Goal: Obtain resource: Obtain resource

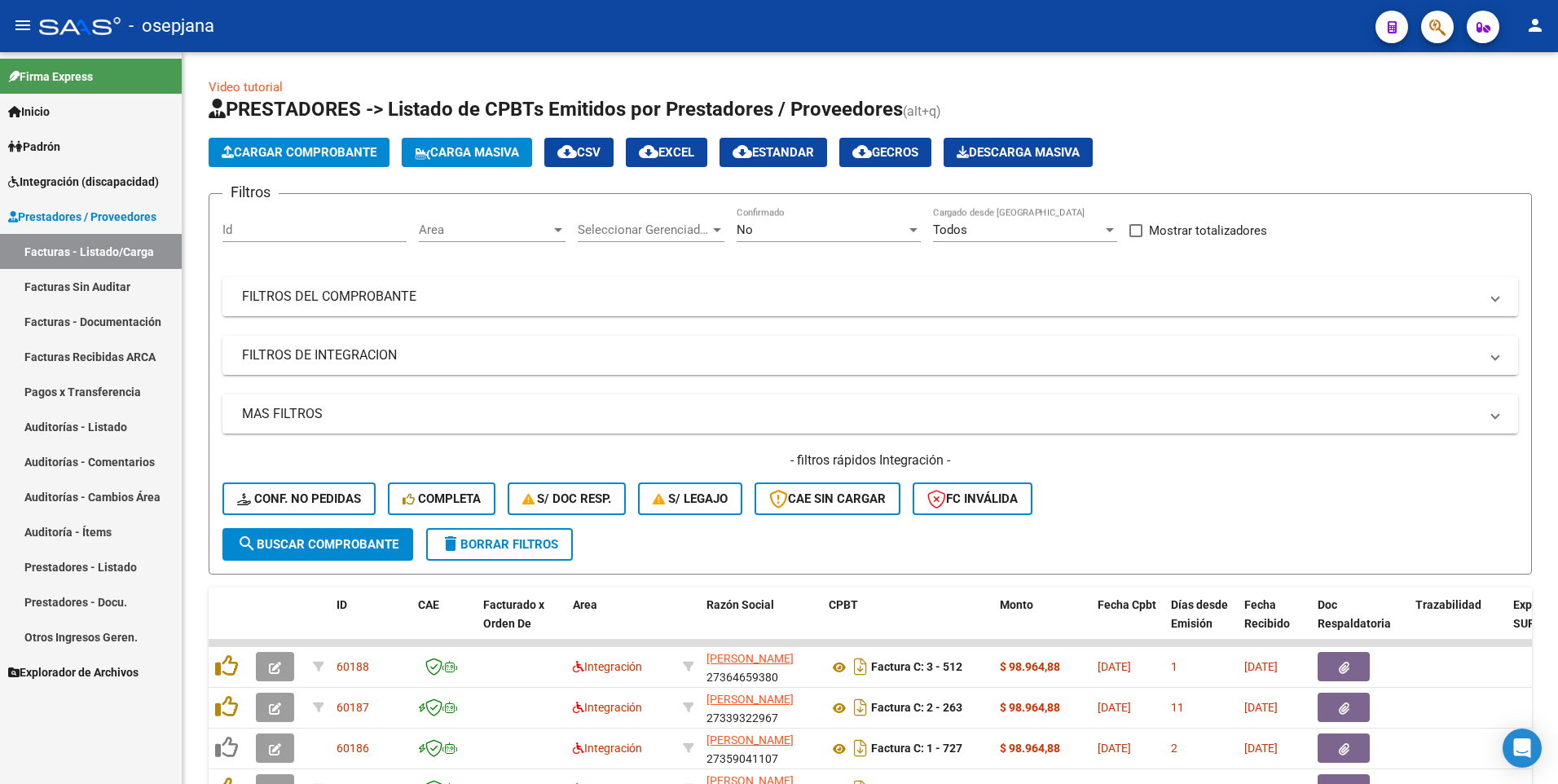
click at [50, 177] on span "Integración (discapacidad)" at bounding box center [84, 181] width 151 height 18
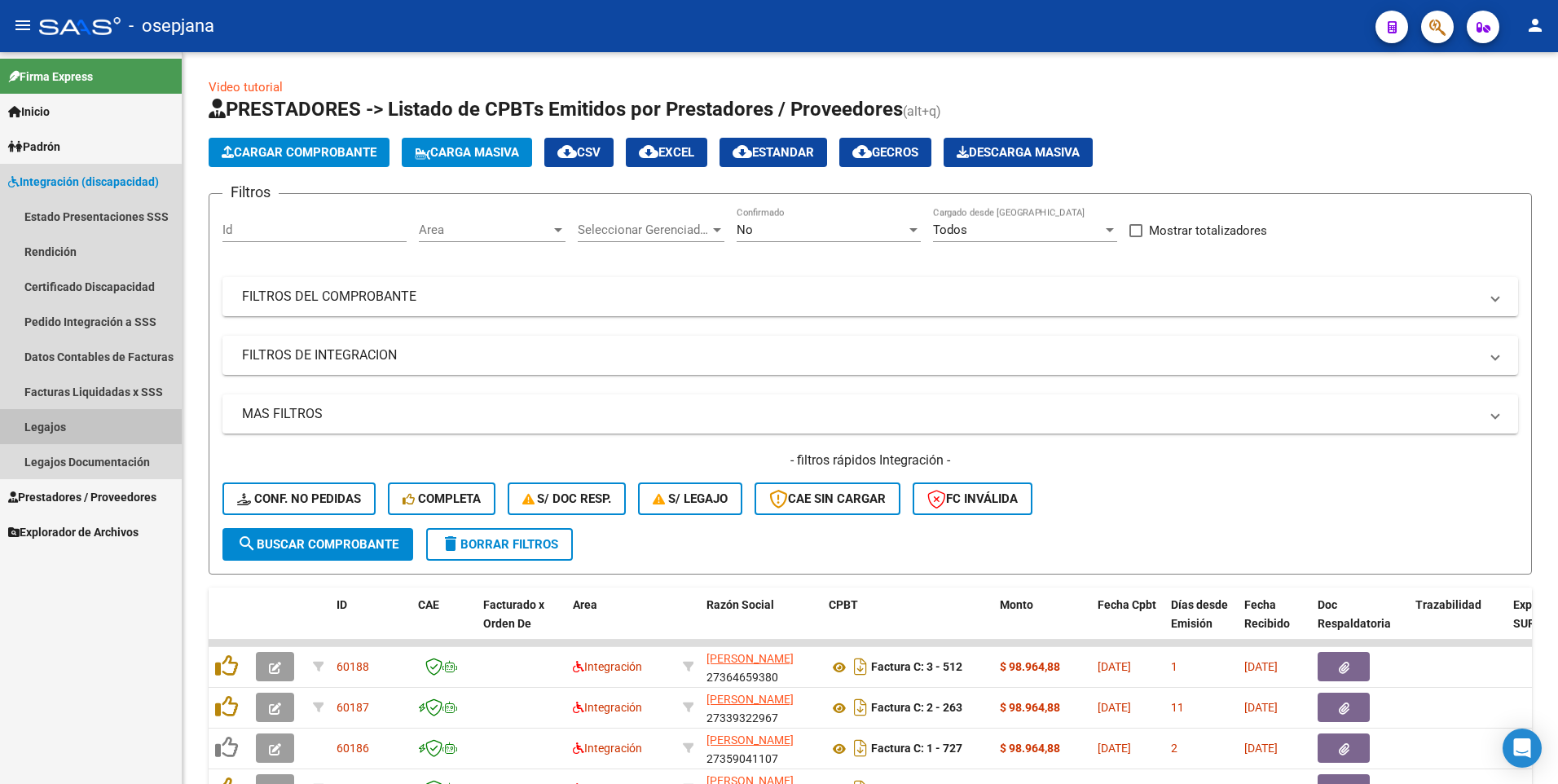
click at [48, 429] on link "Legajos" at bounding box center [91, 426] width 182 height 35
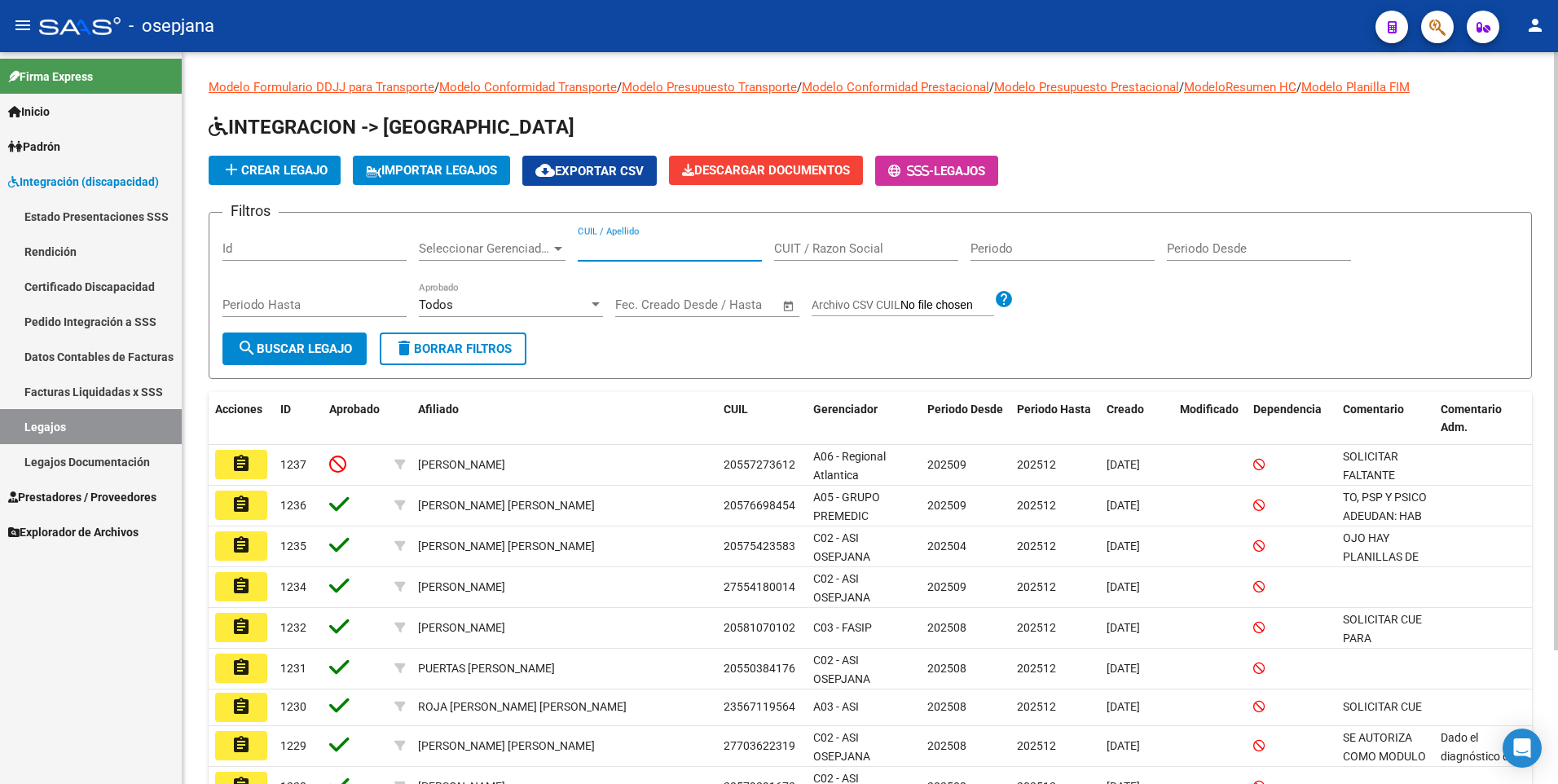
click at [672, 246] on input "CUIL / Apellido" at bounding box center [669, 248] width 184 height 14
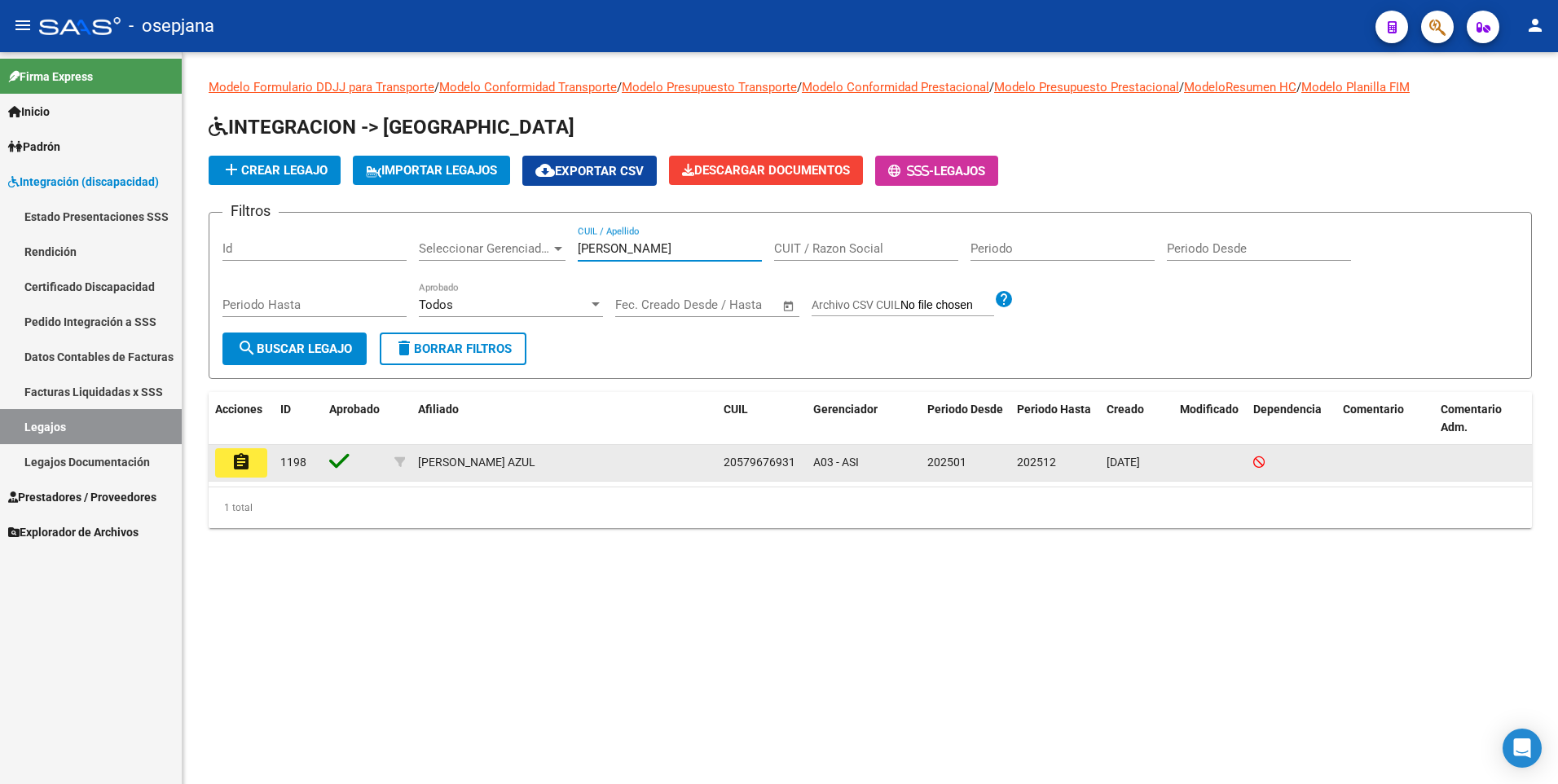
type input "[PERSON_NAME]"
click at [239, 466] on mat-icon "assignment" at bounding box center [241, 462] width 20 height 20
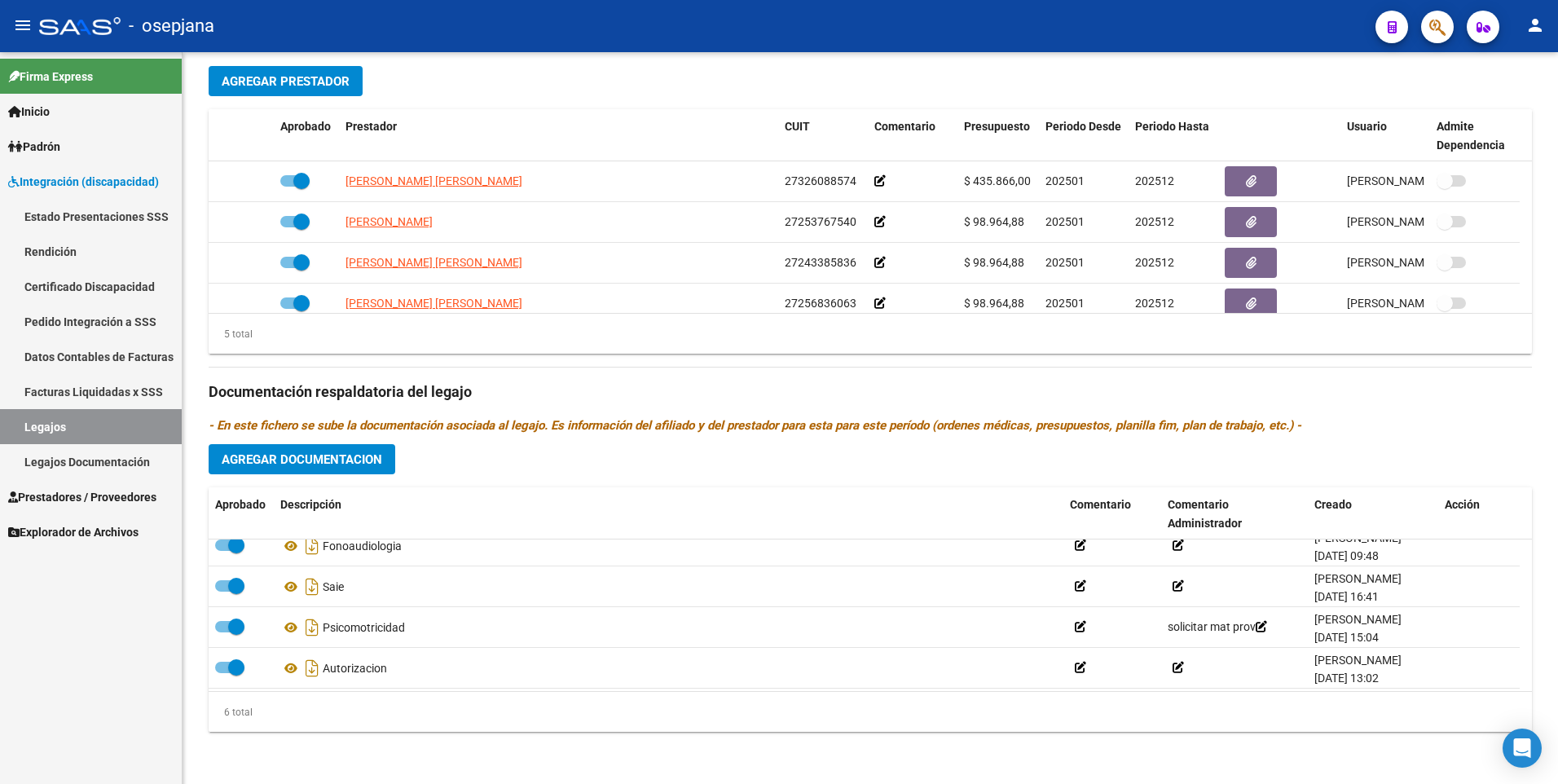
scroll to position [98, 0]
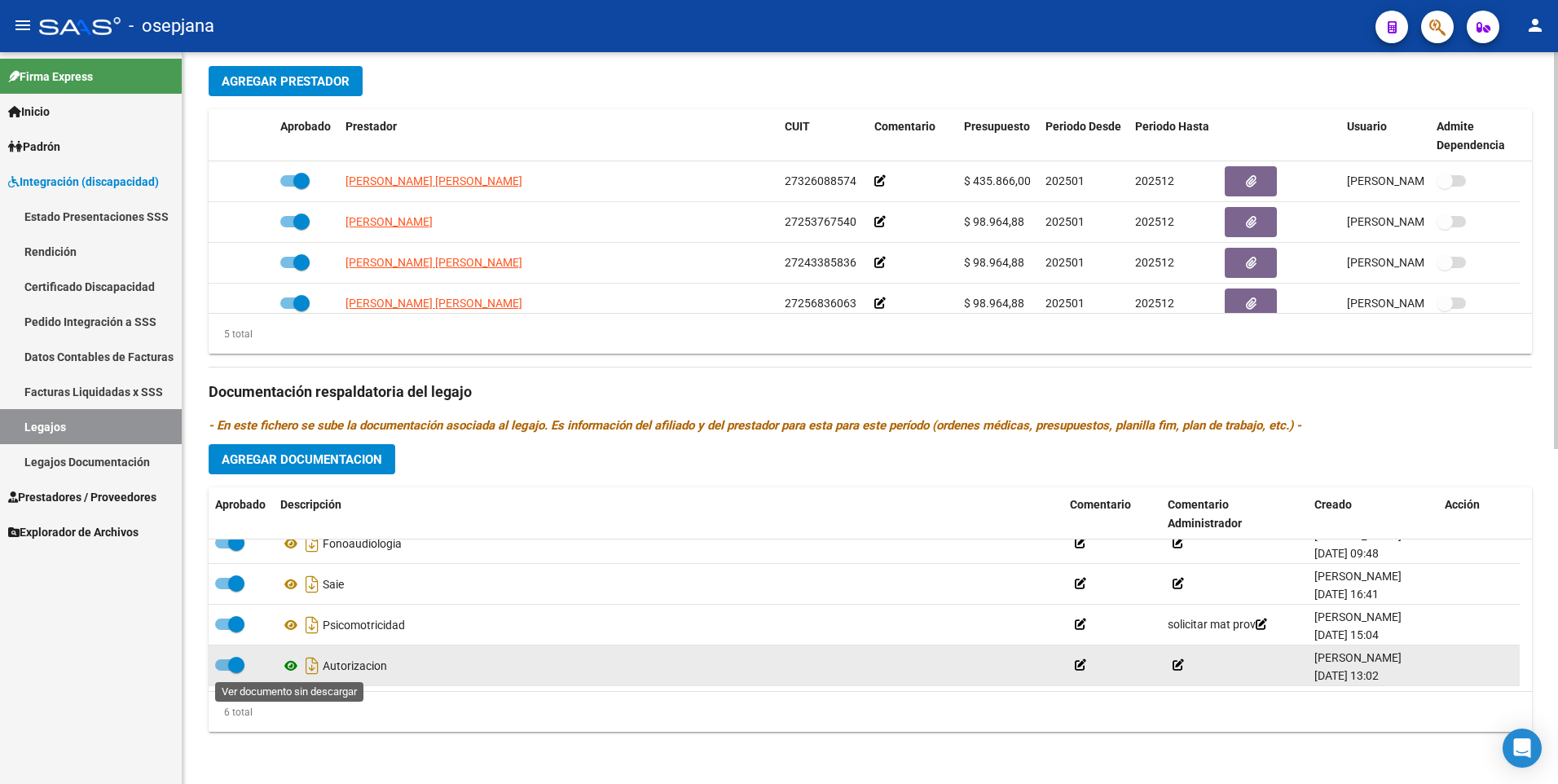
click at [286, 667] on icon at bounding box center [291, 665] width 21 height 20
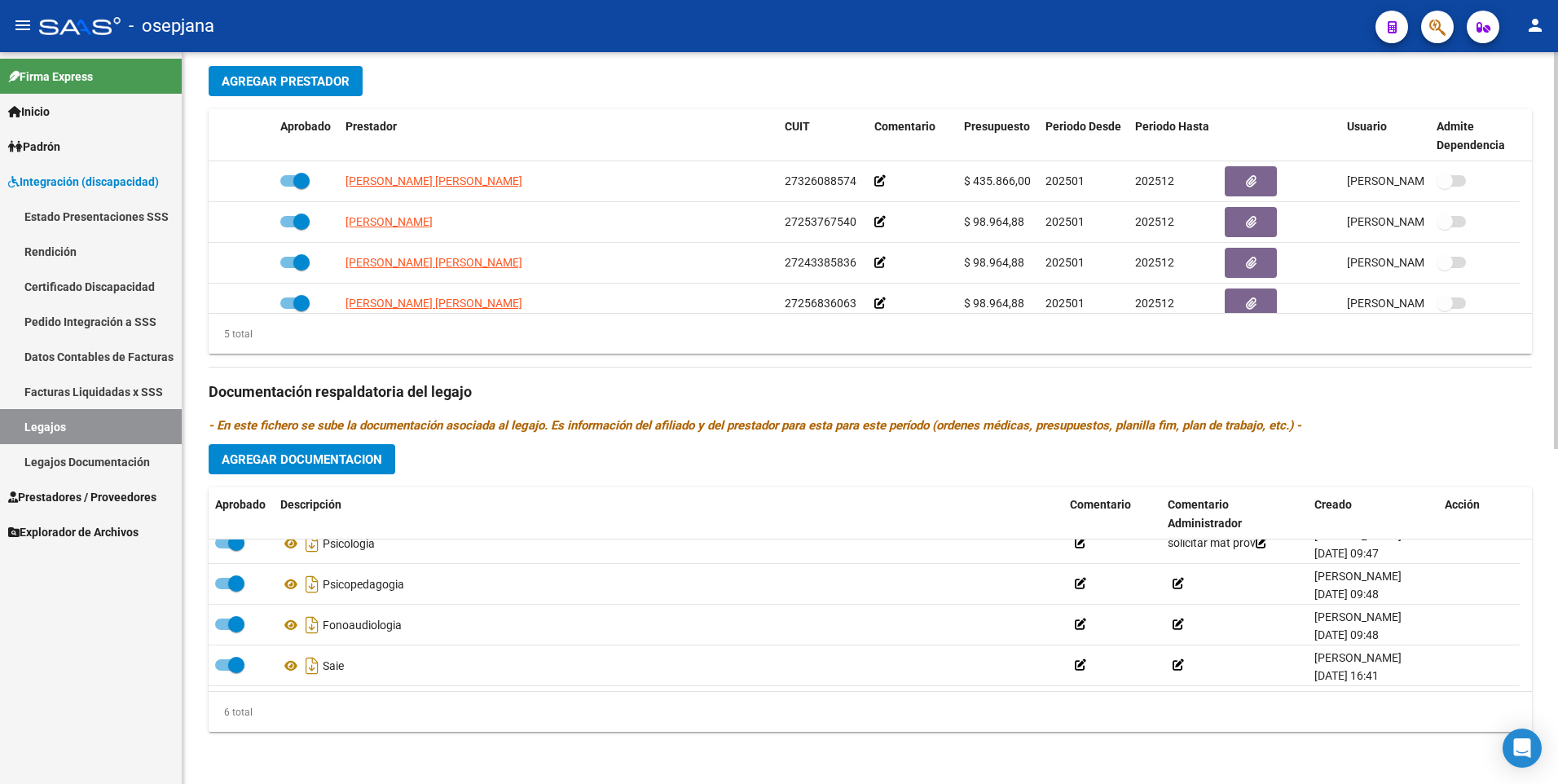
scroll to position [0, 0]
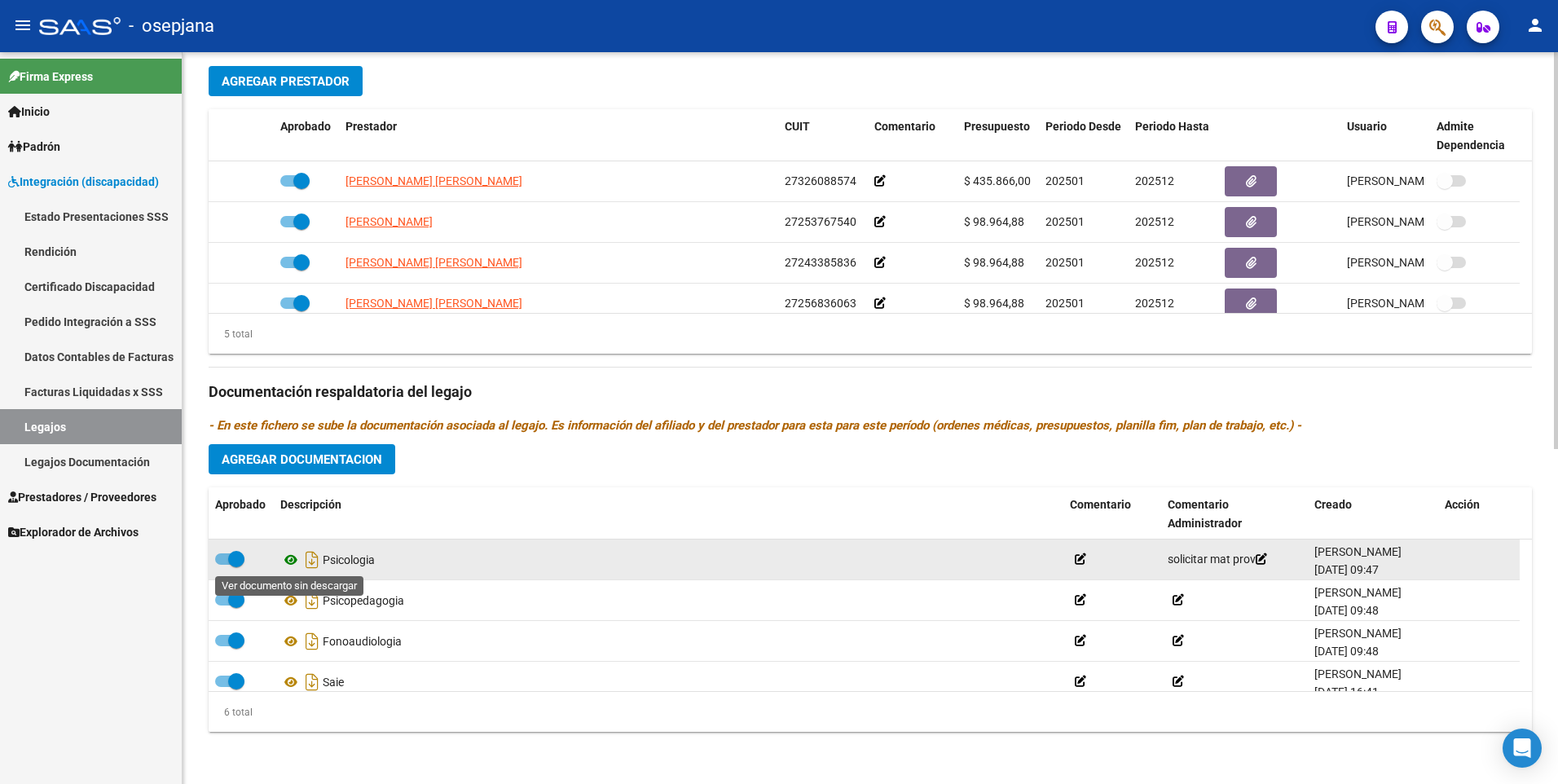
click at [288, 562] on icon at bounding box center [291, 559] width 21 height 20
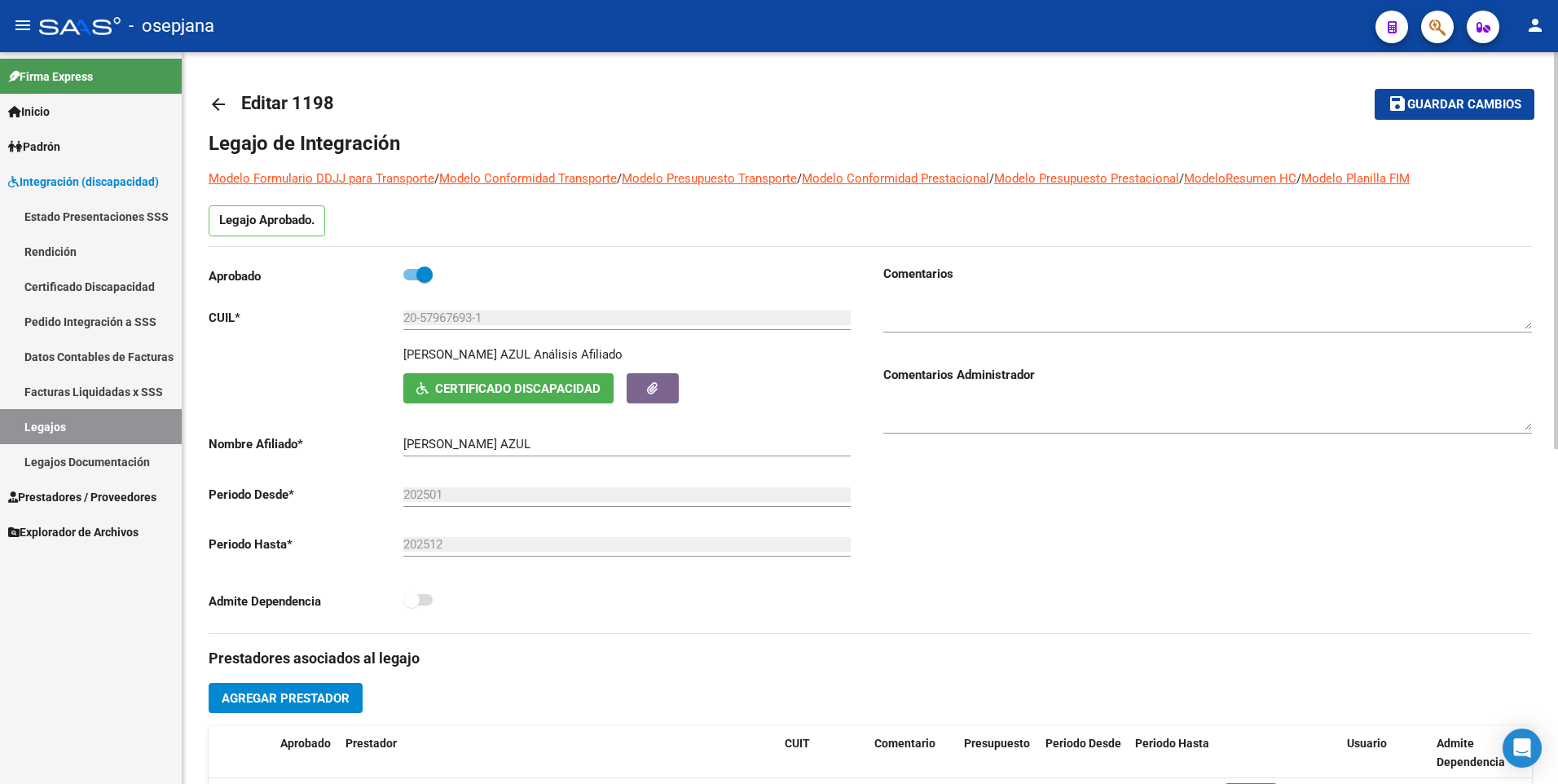
click at [470, 386] on span "Certificado Discapacidad" at bounding box center [518, 388] width 166 height 14
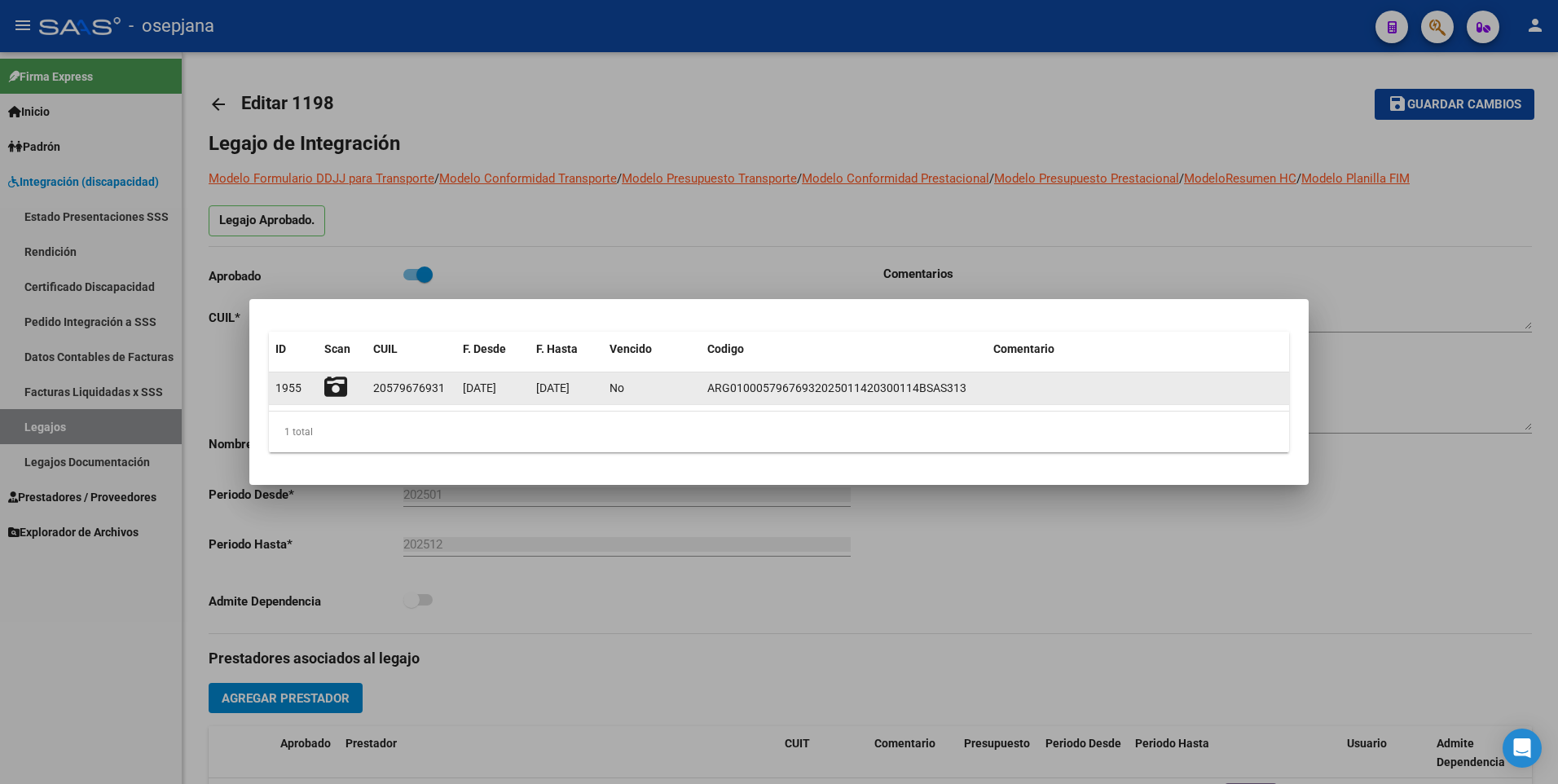
click at [333, 385] on icon at bounding box center [335, 387] width 23 height 23
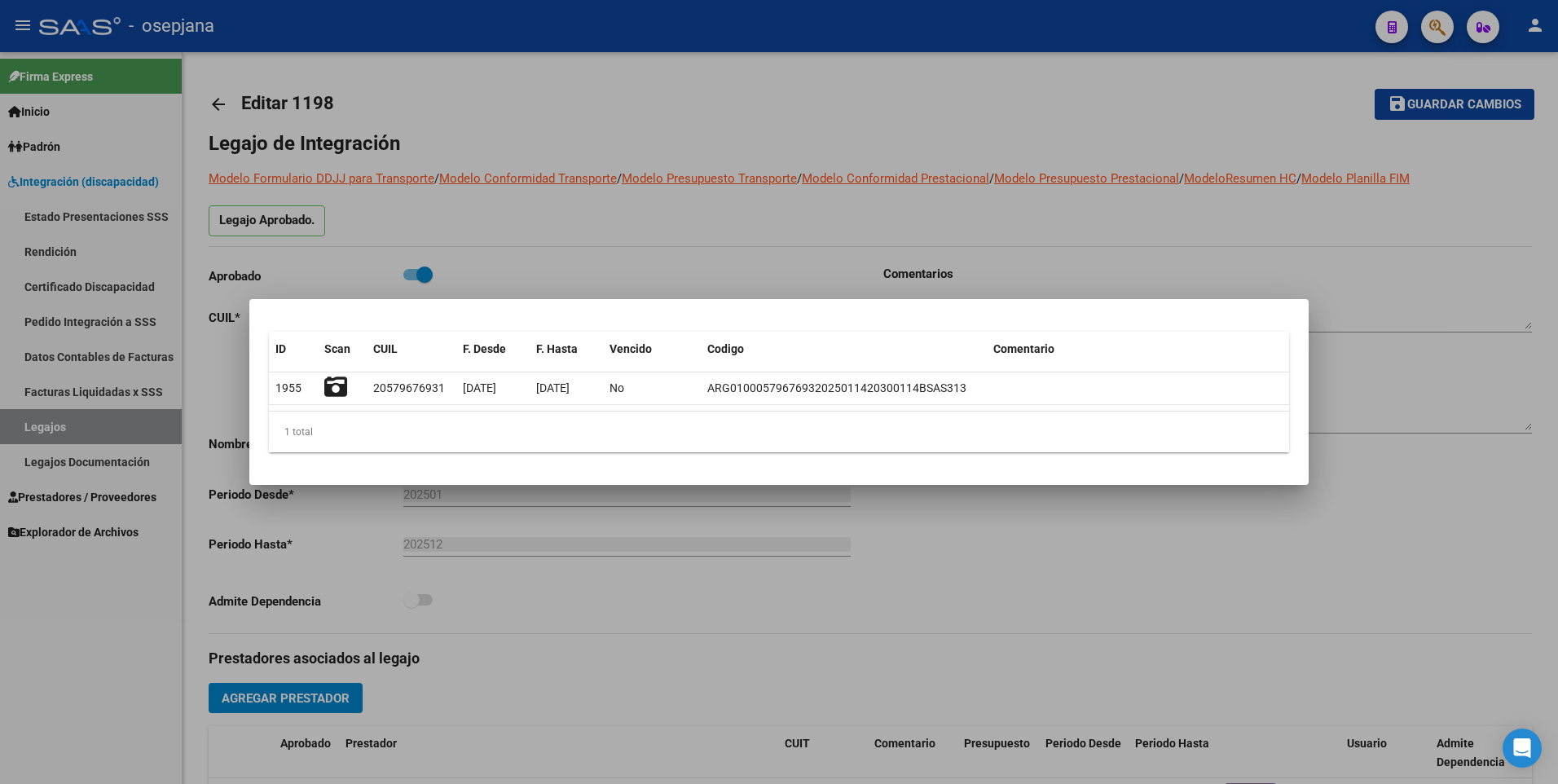
click at [669, 205] on div at bounding box center [779, 392] width 1558 height 784
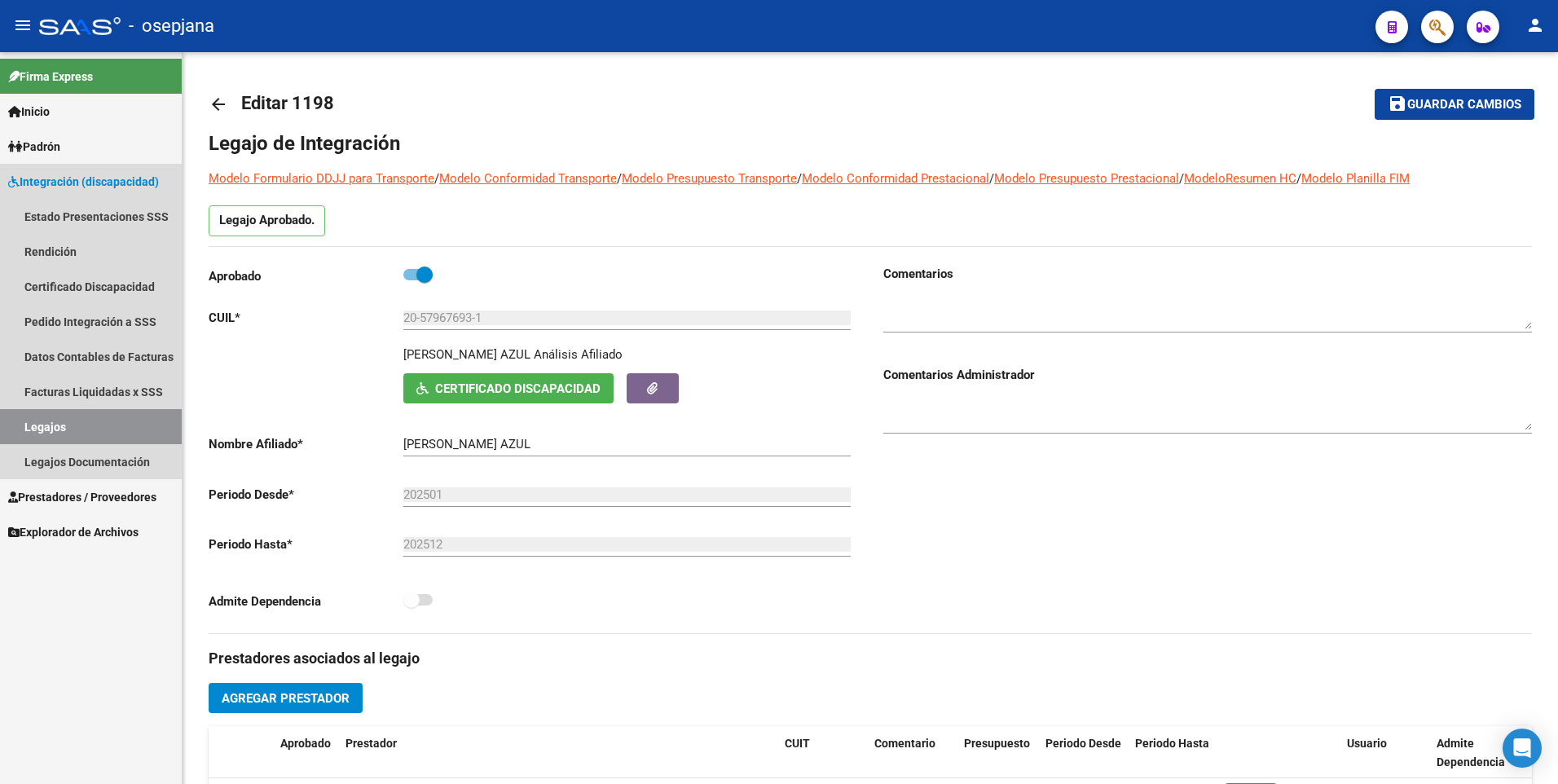
drag, startPoint x: 60, startPoint y: 425, endPoint x: 90, endPoint y: 413, distance: 32.3
click at [60, 425] on link "Legajos" at bounding box center [91, 426] width 182 height 35
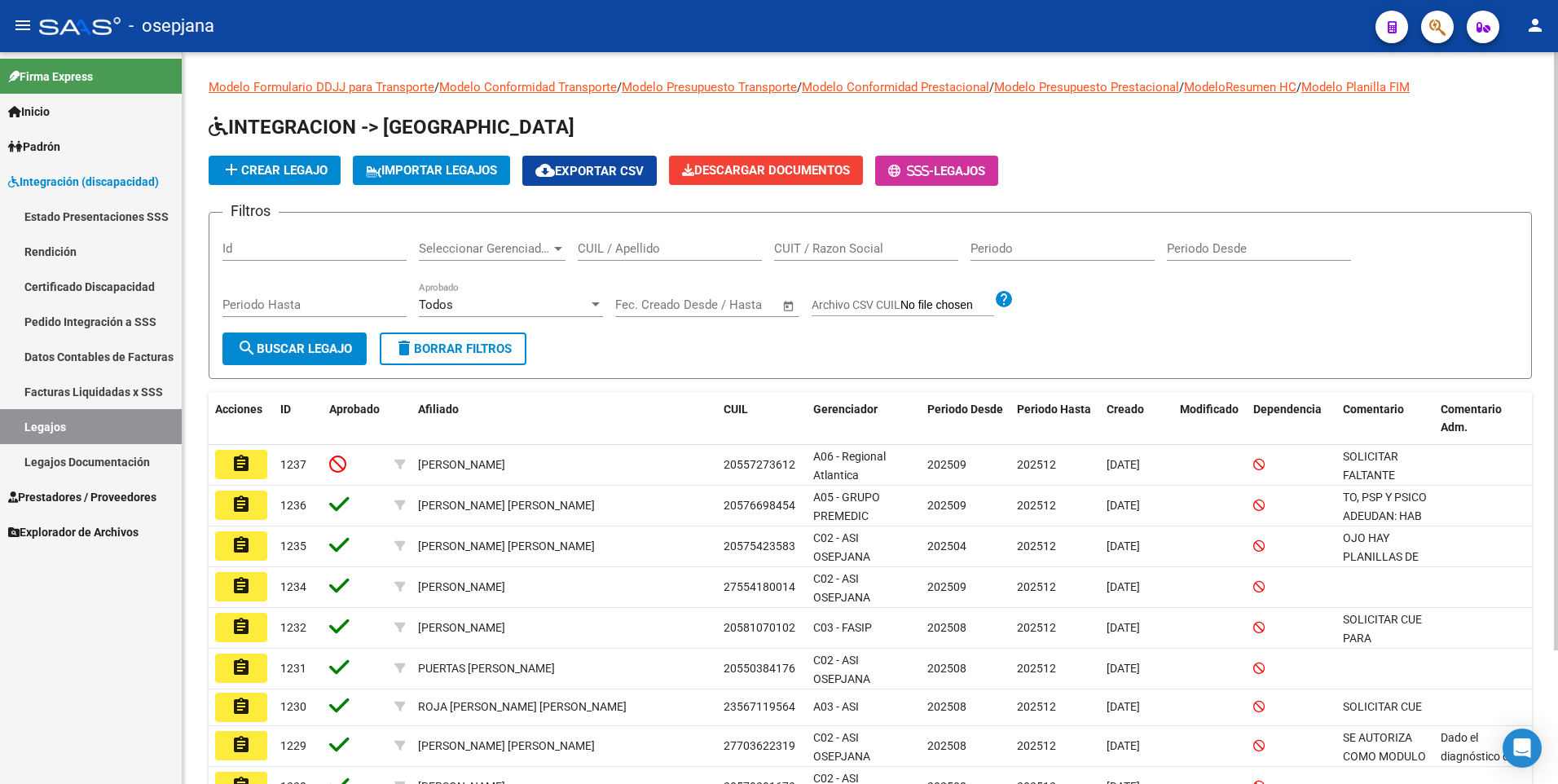
click at [637, 245] on input "CUIL / Apellido" at bounding box center [669, 248] width 184 height 14
type input "nieto"
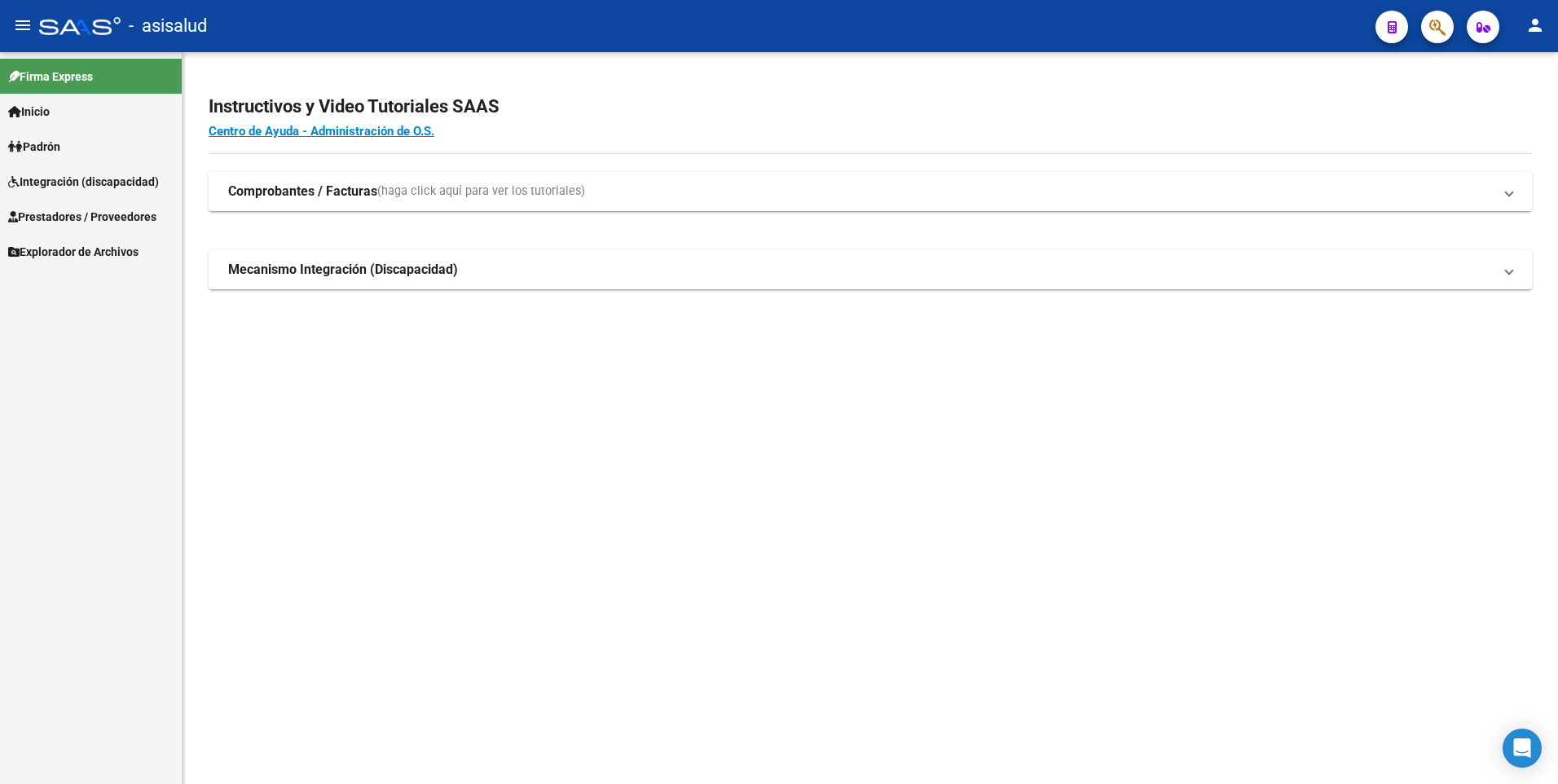
click at [50, 180] on span "Integración (discapacidad)" at bounding box center [84, 181] width 151 height 18
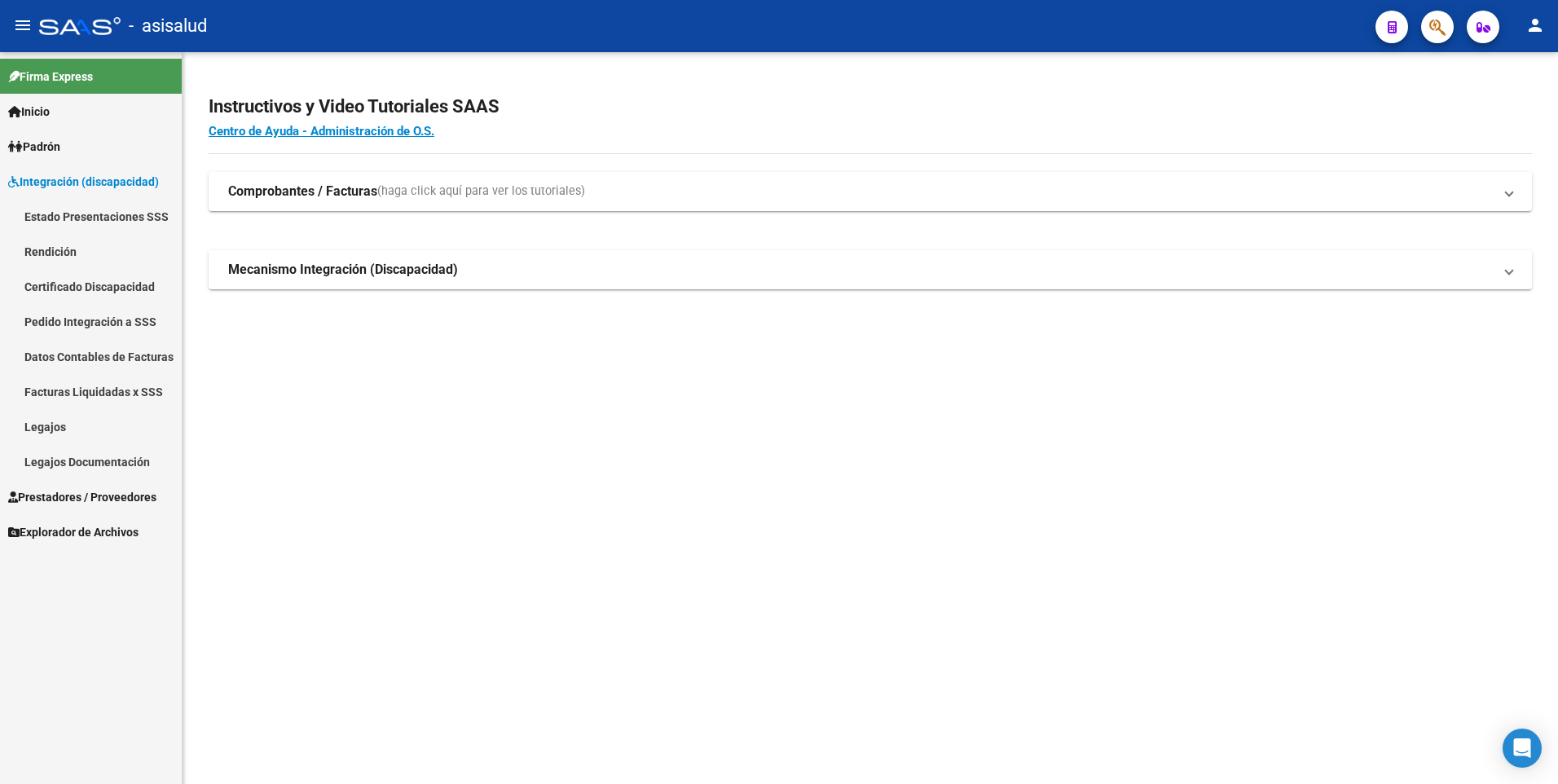
click at [69, 427] on link "Legajos" at bounding box center [91, 426] width 182 height 35
